Goal: Task Accomplishment & Management: Manage account settings

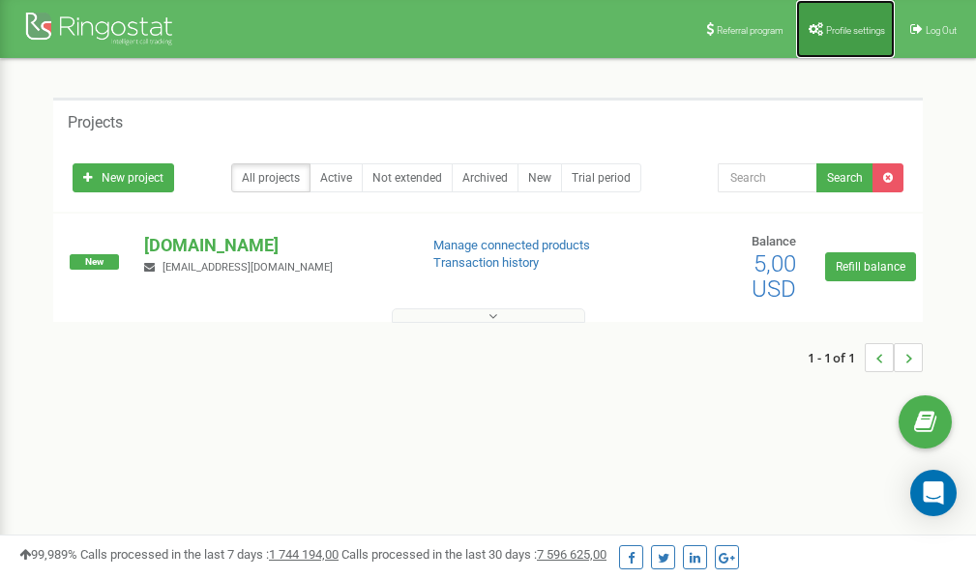
click at [838, 31] on span "Profile settings" at bounding box center [855, 30] width 59 height 11
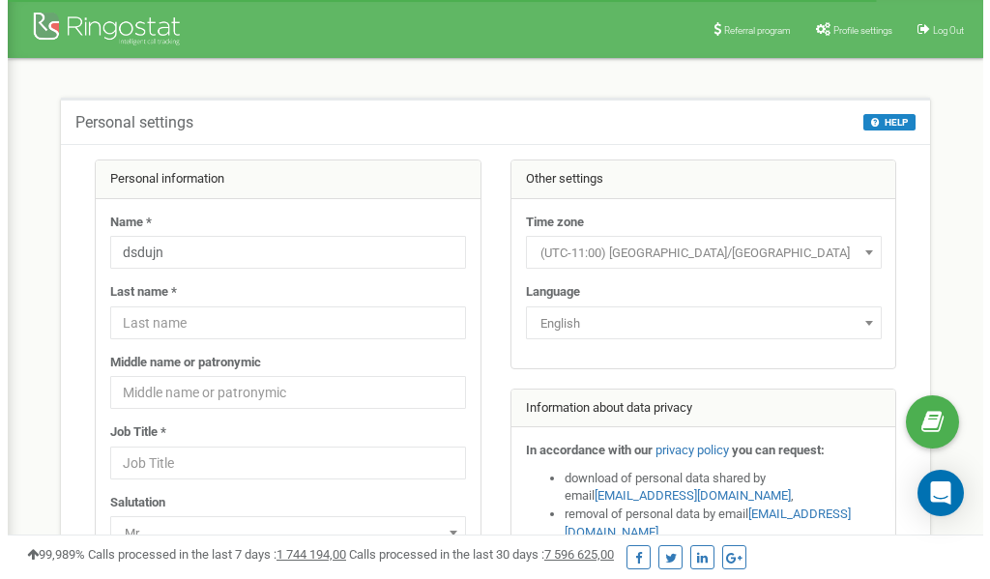
scroll to position [97, 0]
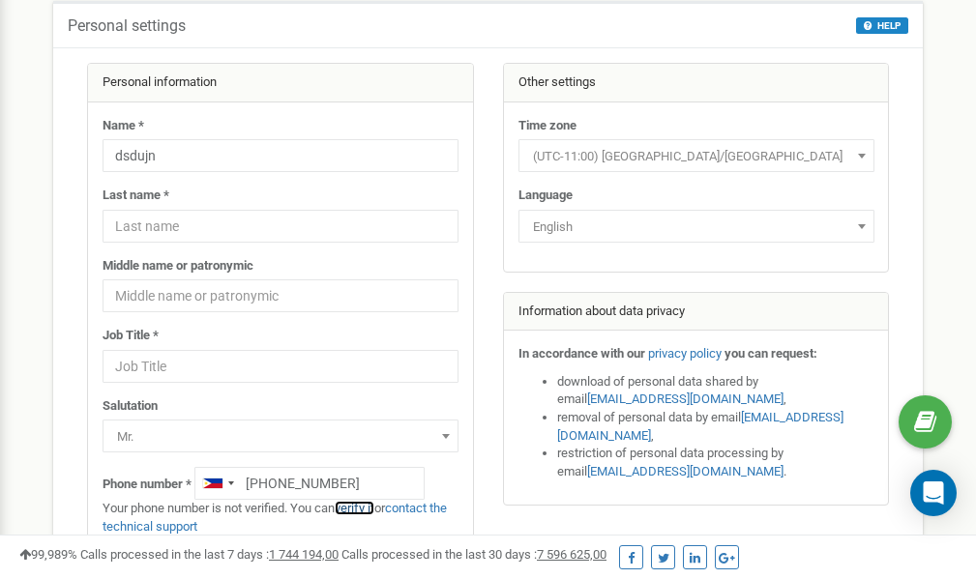
click at [360, 509] on link "verify it" at bounding box center [355, 508] width 40 height 15
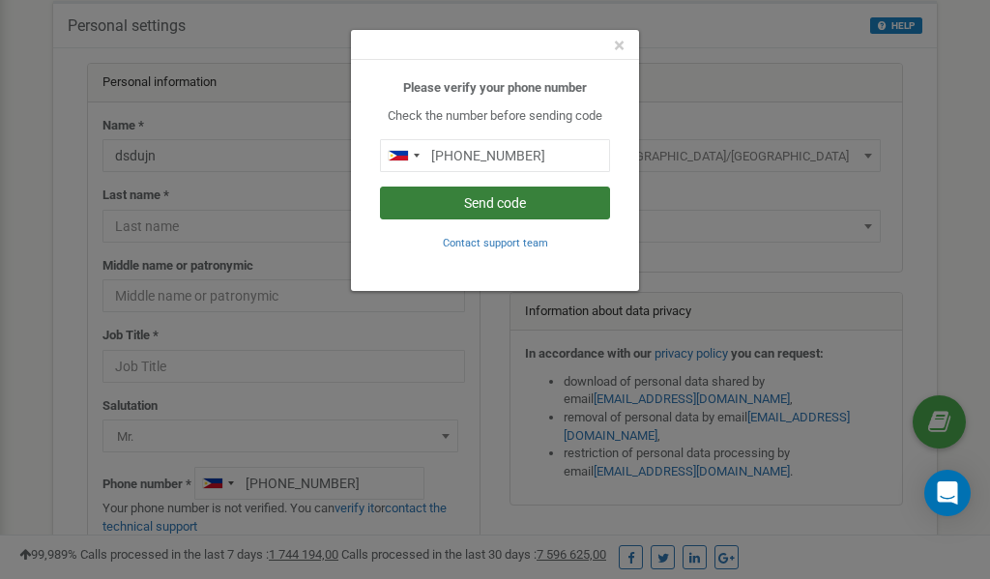
click at [485, 205] on button "Send code" at bounding box center [495, 203] width 230 height 33
